Goal: Task Accomplishment & Management: Manage account settings

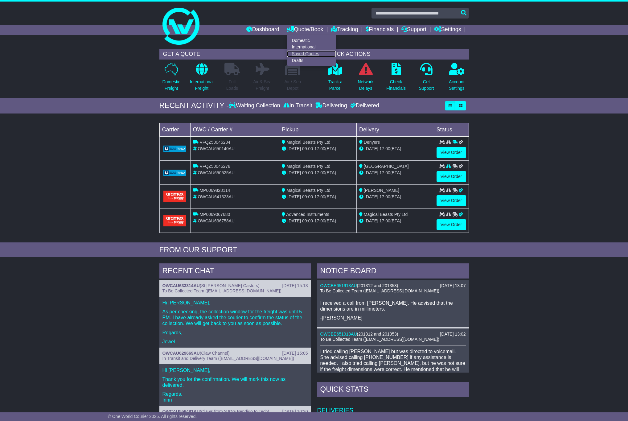
click at [305, 52] on link "Saved Quotes" at bounding box center [311, 54] width 49 height 7
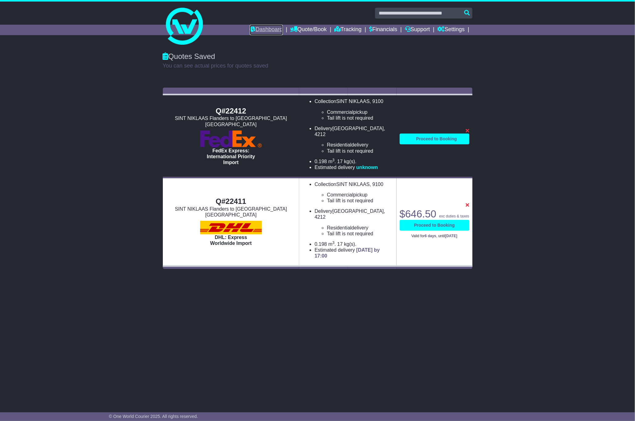
click at [250, 30] on link "Dashboard" at bounding box center [266, 30] width 33 height 10
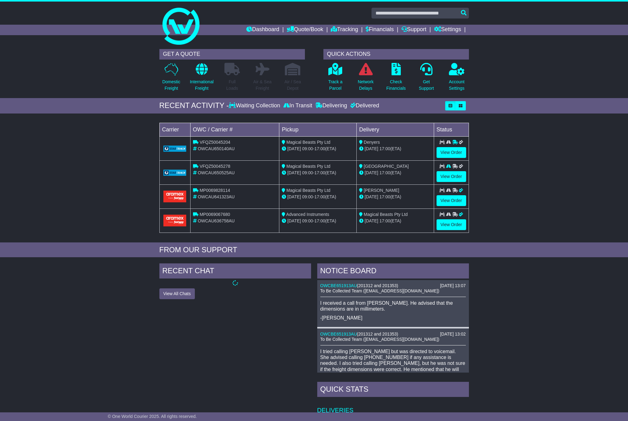
click at [576, 179] on div "Loading... No bookings found Carrier OWC / Carrier # Pickup Delivery Status VFQ…" at bounding box center [314, 180] width 628 height 126
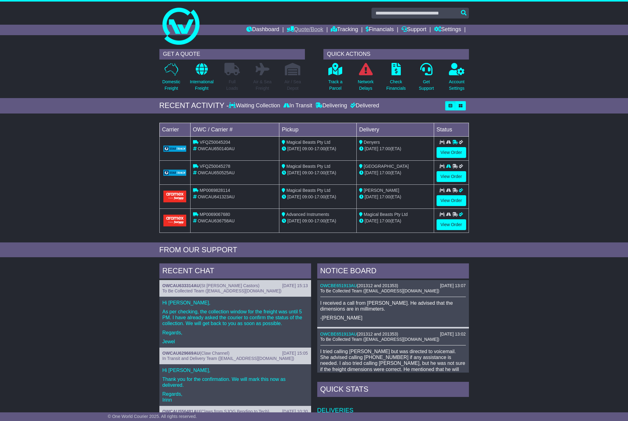
click at [303, 27] on link "Quote/Book" at bounding box center [305, 30] width 36 height 10
click at [308, 54] on link "Saved Quotes" at bounding box center [311, 54] width 49 height 7
